Goal: Information Seeking & Learning: Learn about a topic

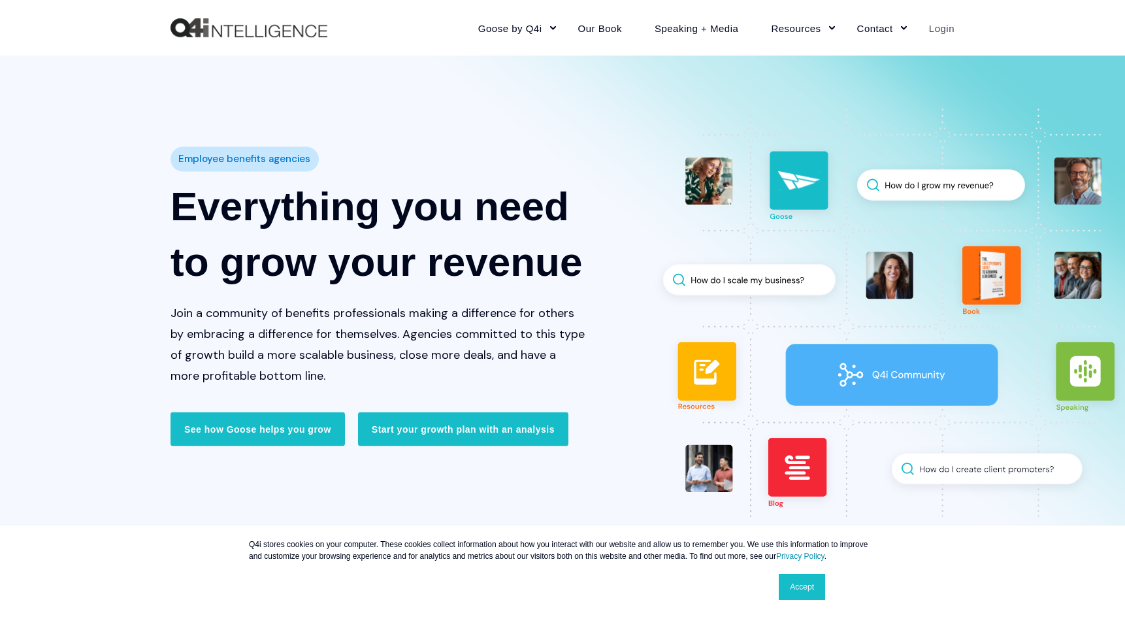
click at [937, 28] on link "Login" at bounding box center [934, 27] width 42 height 57
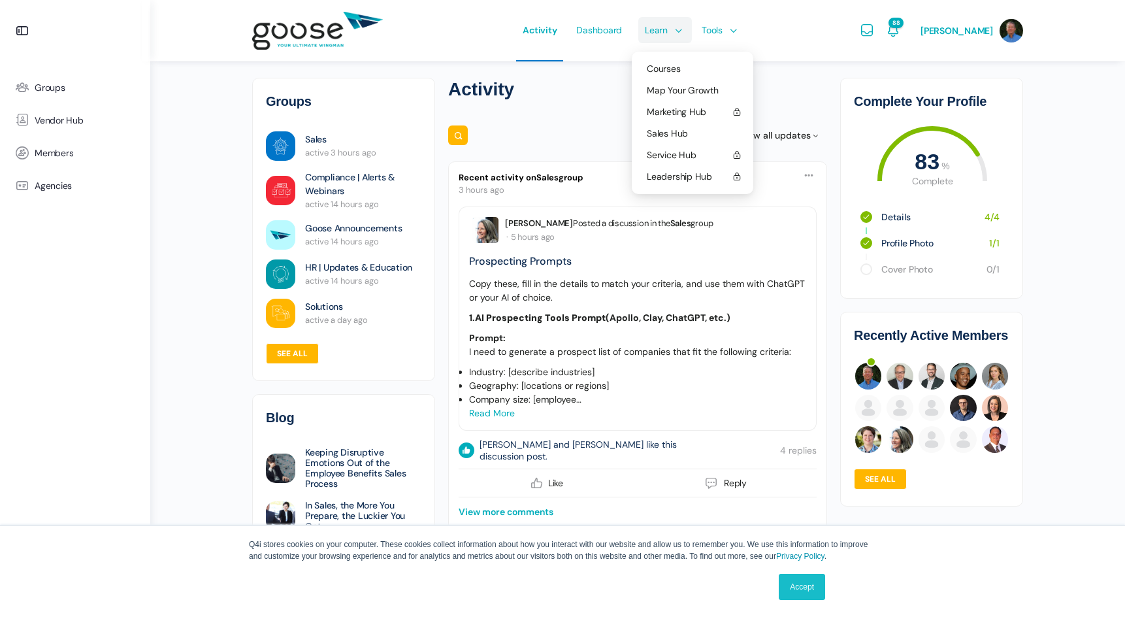
scroll to position [4, 0]
click at [670, 67] on span "Courses" at bounding box center [663, 69] width 33 height 12
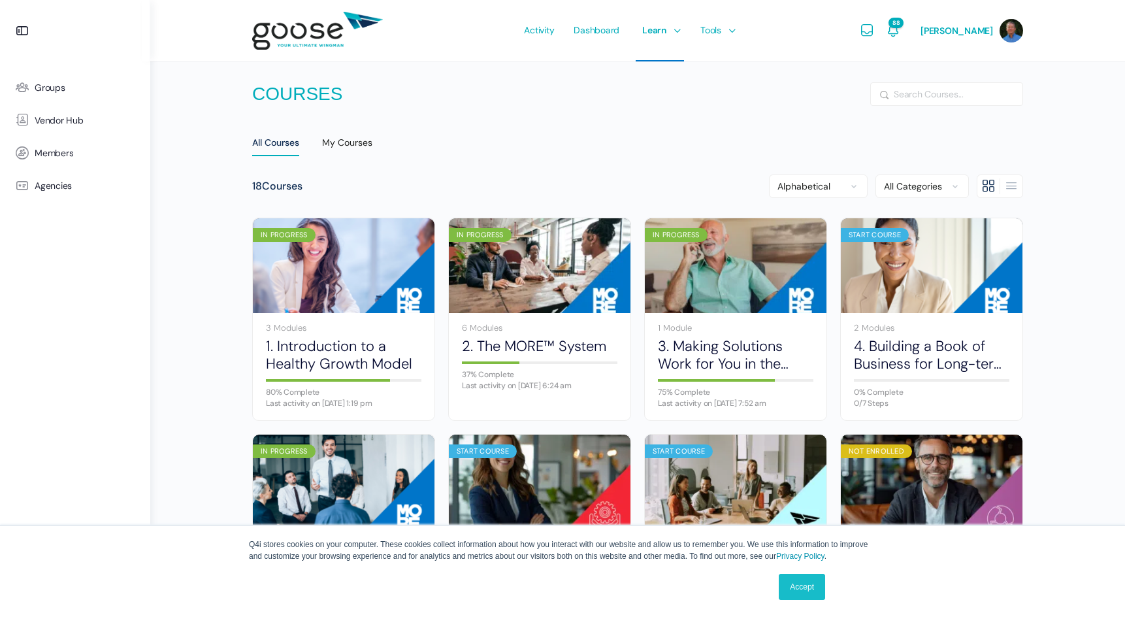
click at [515, 346] on e-page-transition at bounding box center [562, 308] width 1125 height 617
click at [543, 361] on div at bounding box center [539, 362] width 155 height 3
click at [521, 346] on link "2. The MORE™ System" at bounding box center [539, 346] width 155 height 18
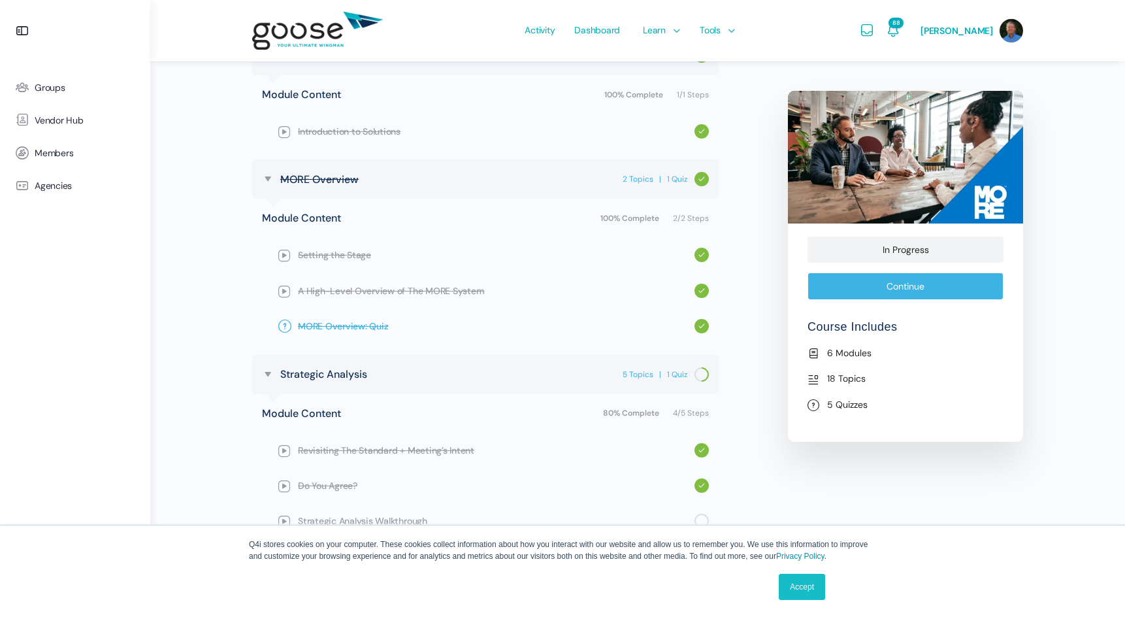
scroll to position [539, 0]
click at [328, 255] on span "Setting the Stage" at bounding box center [496, 254] width 397 height 14
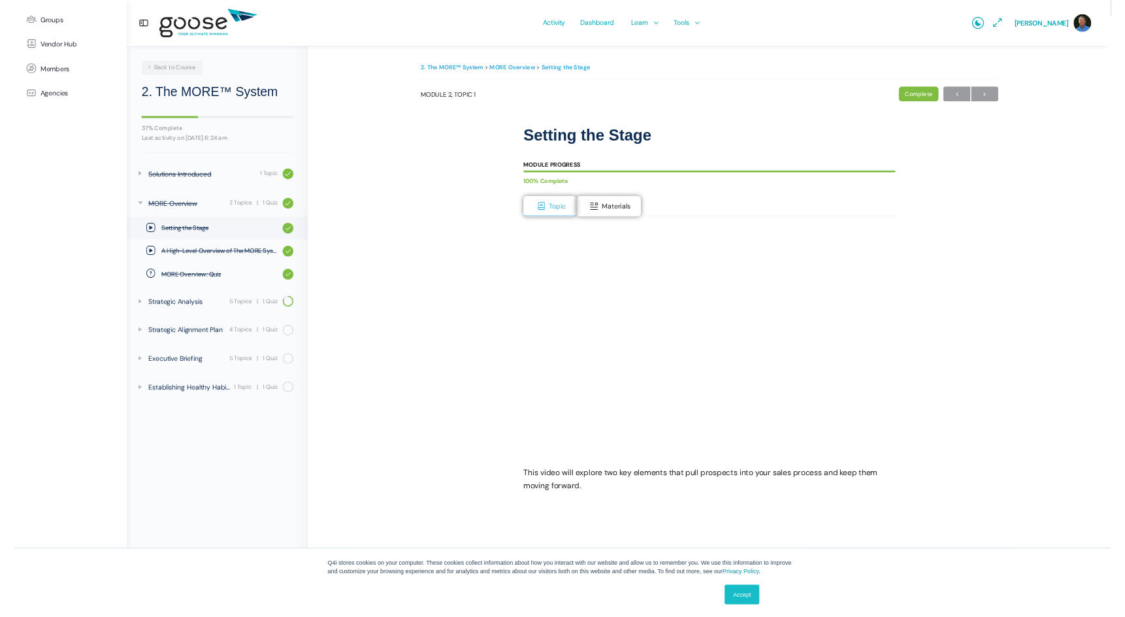
scroll to position [59, 0]
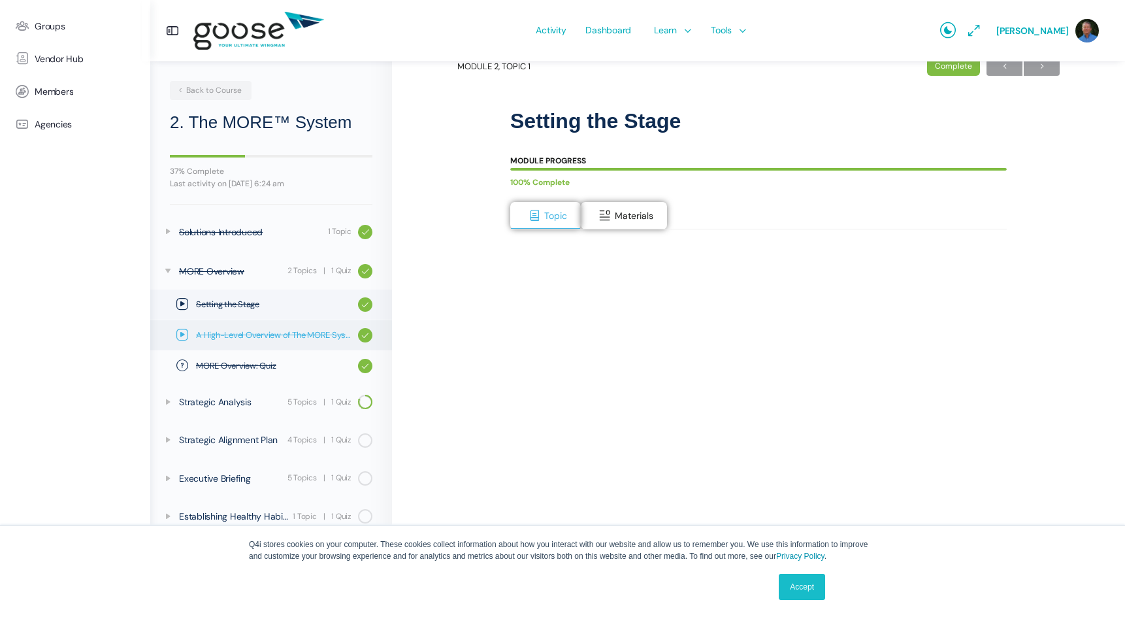
click at [271, 334] on span "A High-Level Overview of The MORE System" at bounding box center [273, 335] width 155 height 13
